Goal: Information Seeking & Learning: Learn about a topic

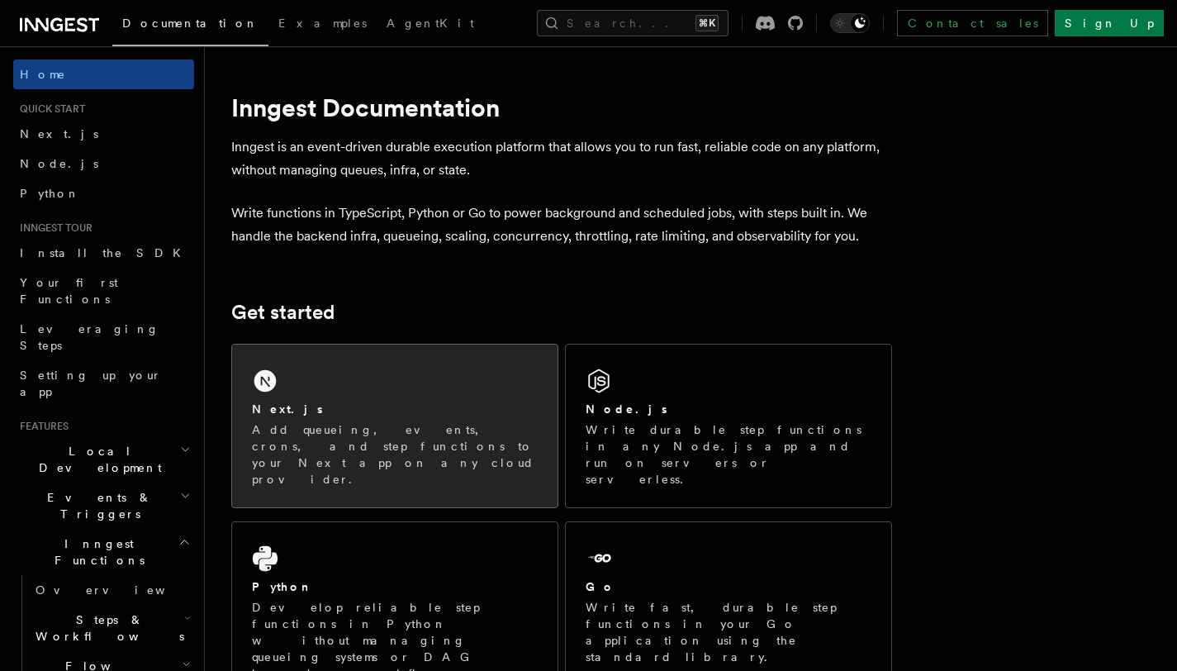
click at [382, 377] on div "Next.js Add queueing, events, crons, and step functions to your Next app on any…" at bounding box center [394, 425] width 325 height 163
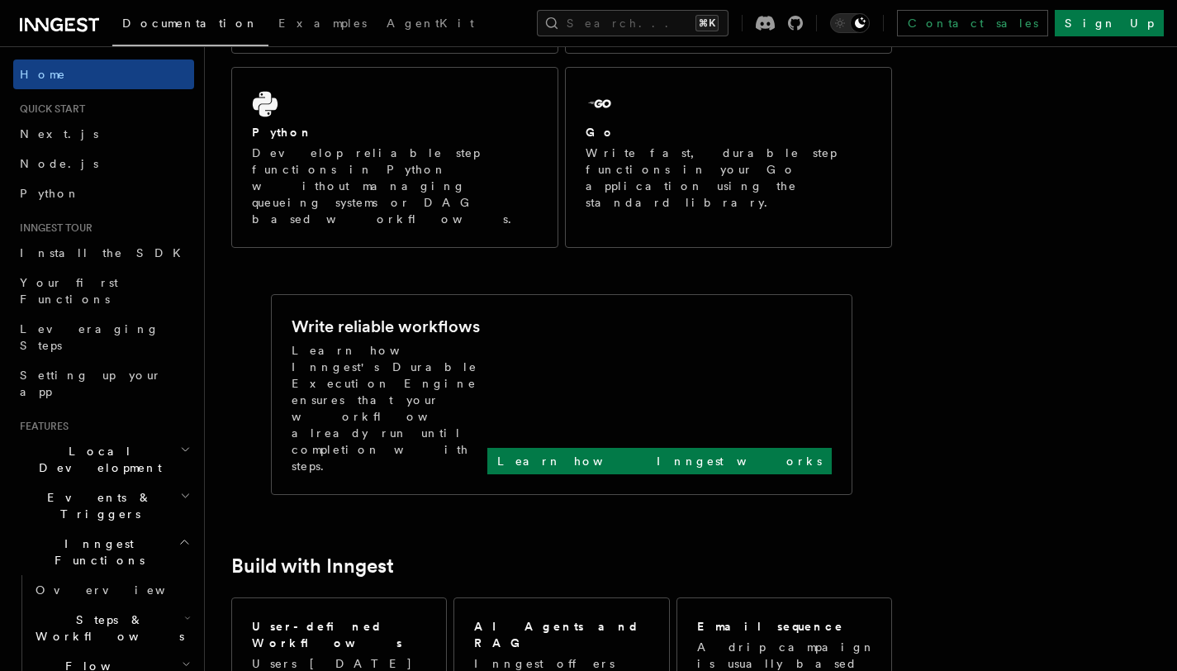
scroll to position [443, 0]
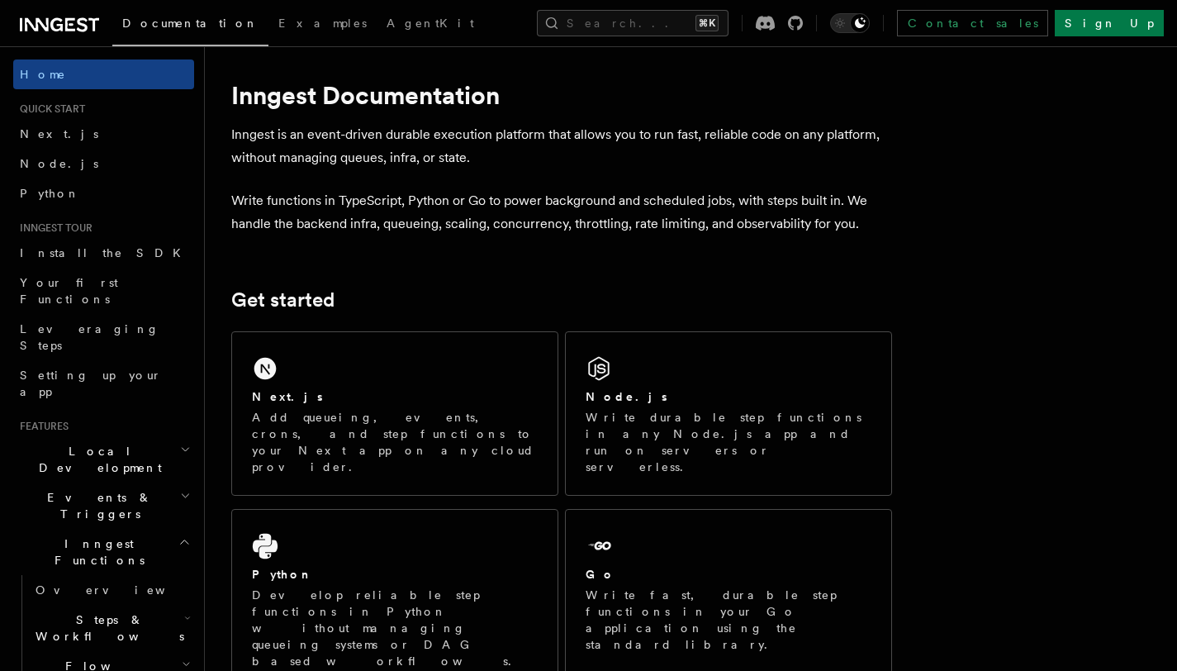
scroll to position [0, 0]
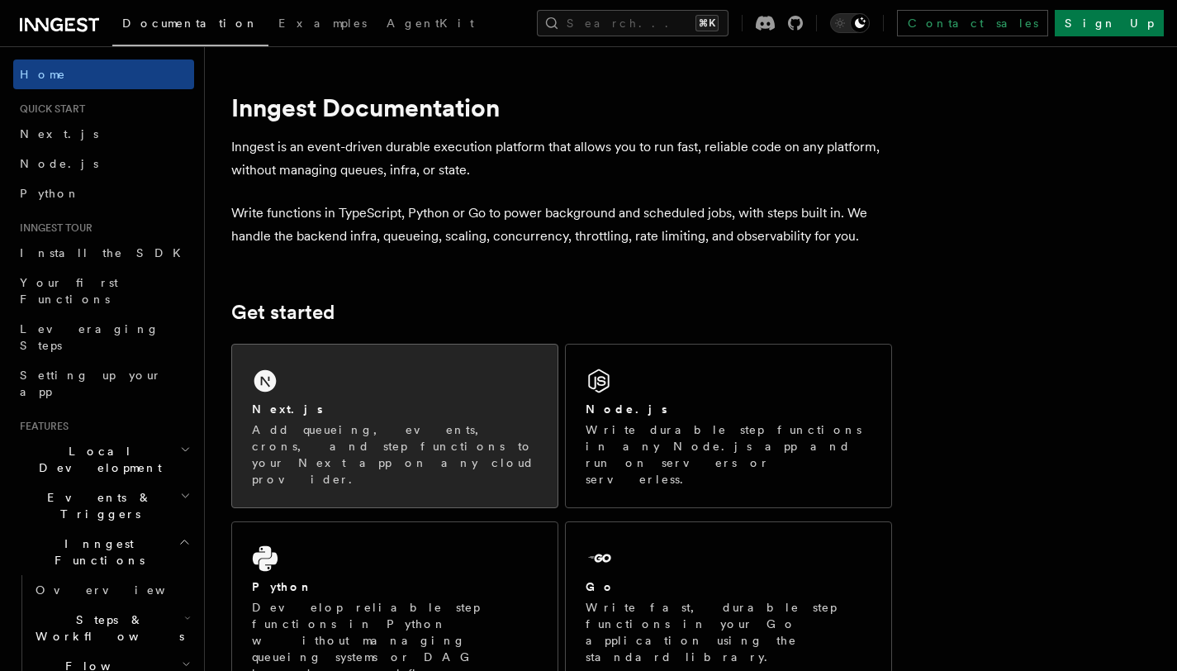
click at [323, 396] on div "Next.js Add queueing, events, crons, and step functions to your Next app on any…" at bounding box center [394, 425] width 325 height 163
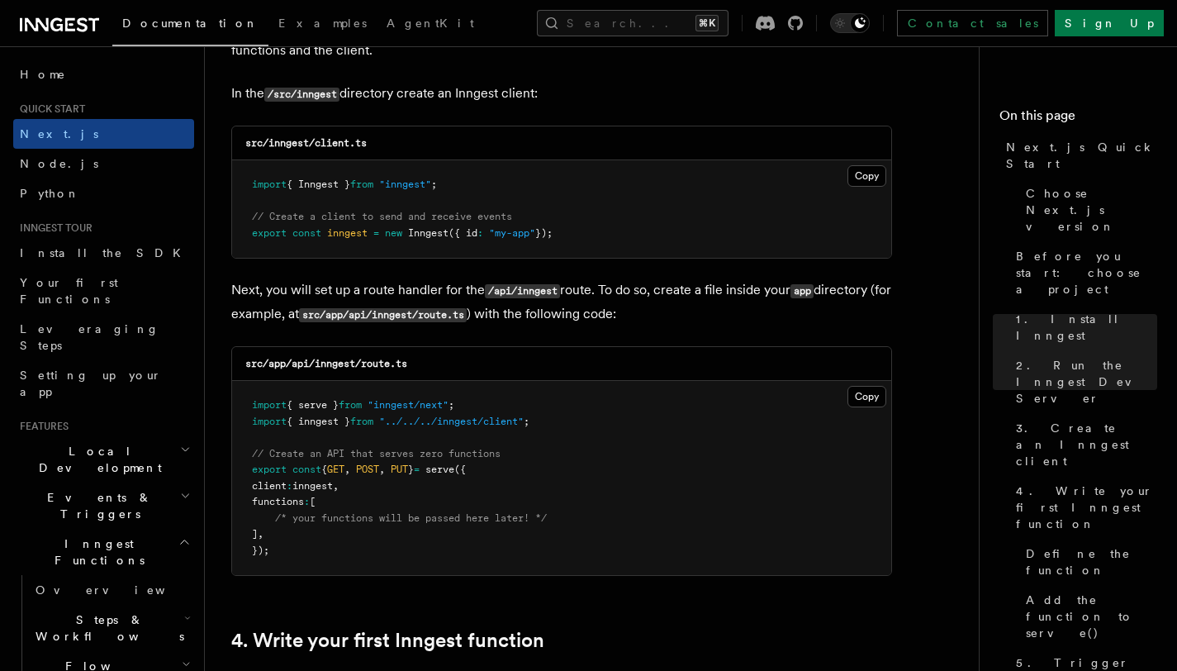
scroll to position [2107, 0]
